Goal: Task Accomplishment & Management: Manage account settings

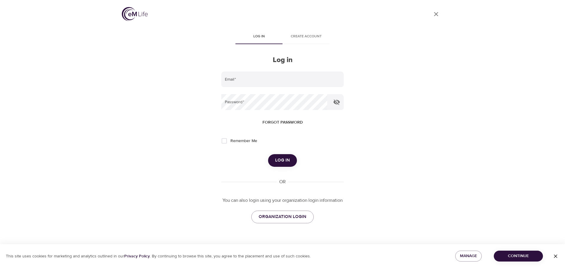
click at [288, 121] on span "Forgot password" at bounding box center [283, 122] width 40 height 7
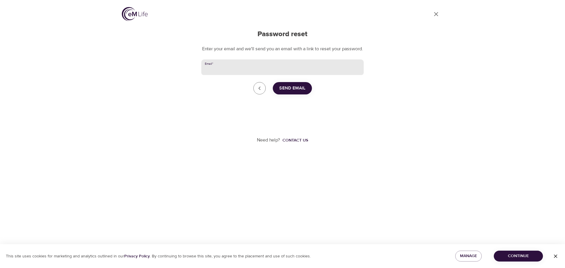
drag, startPoint x: 252, startPoint y: 72, endPoint x: 273, endPoint y: 63, distance: 23.4
click at [252, 72] on input "Email   *" at bounding box center [282, 67] width 163 height 16
type input "[PERSON_NAME][EMAIL_ADDRESS][DOMAIN_NAME]"
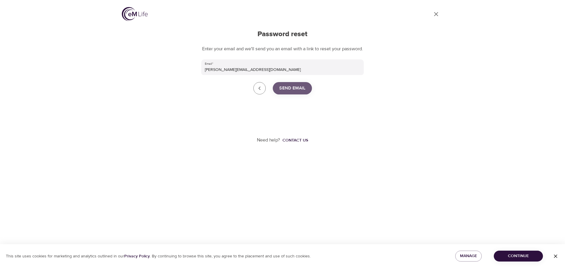
click at [293, 92] on span "Send Email" at bounding box center [293, 89] width 26 height 8
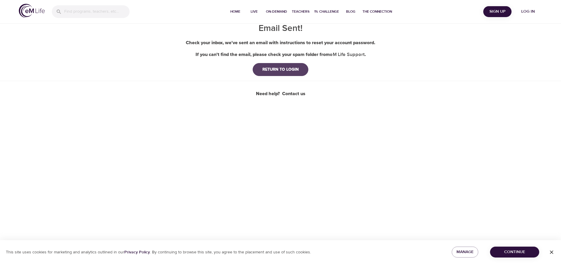
click at [295, 70] on div "RETURN TO LOGIN" at bounding box center [281, 70] width 46 height 6
